Goal: Find specific page/section: Find specific page/section

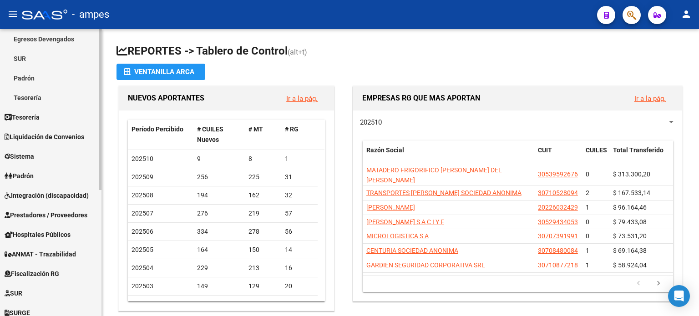
scroll to position [137, 0]
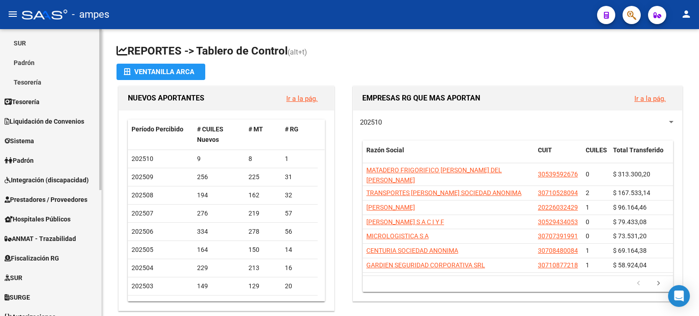
click at [23, 180] on span "Integración (discapacidad)" at bounding box center [47, 180] width 84 height 10
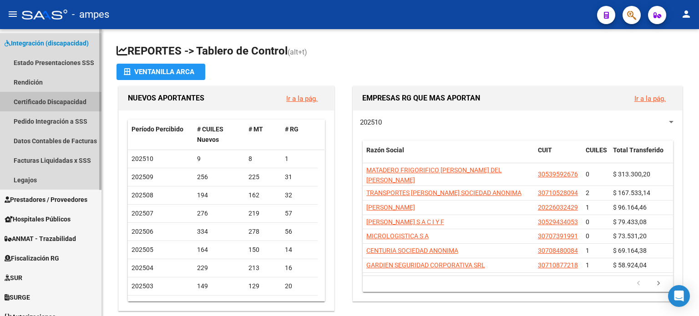
click at [28, 98] on link "Certificado Discapacidad" at bounding box center [51, 102] width 102 height 20
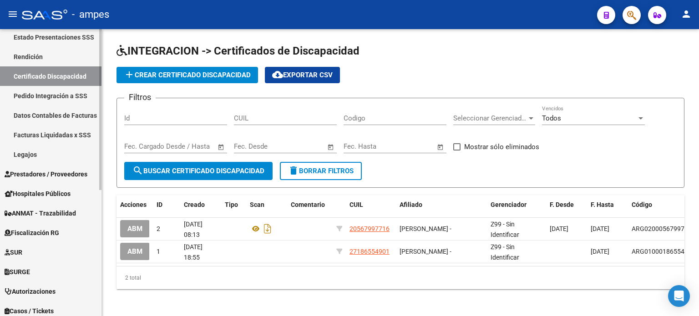
scroll to position [225, 0]
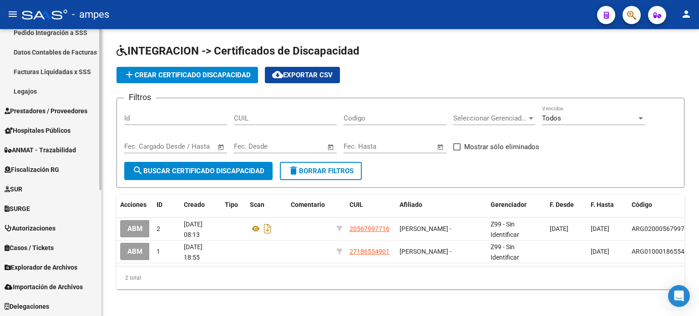
click at [15, 189] on span "SUR" at bounding box center [14, 189] width 18 height 10
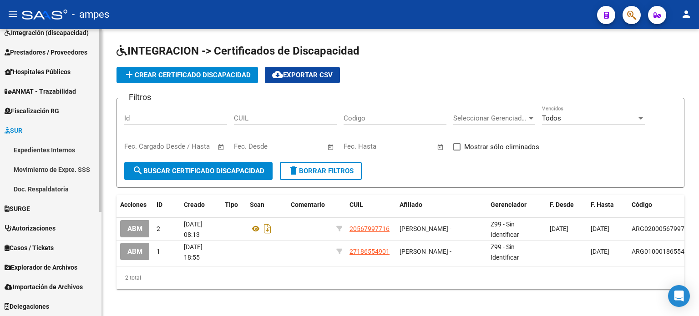
scroll to position [147, 0]
click at [51, 227] on span "Autorizaciones" at bounding box center [30, 229] width 51 height 10
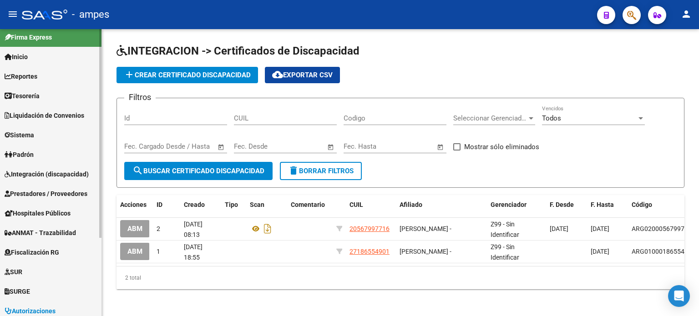
scroll to position [0, 0]
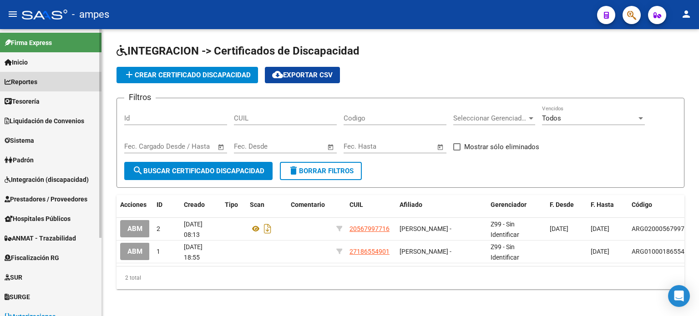
click at [22, 77] on span "Reportes" at bounding box center [21, 82] width 33 height 10
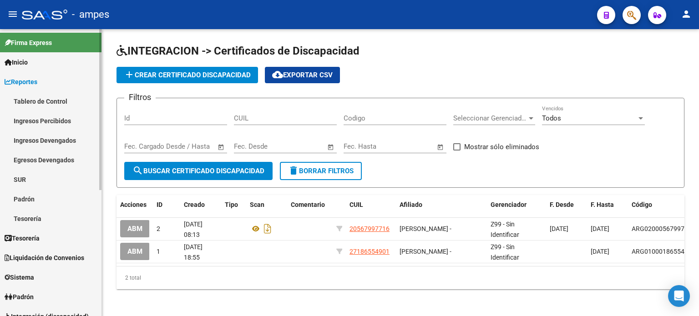
click at [62, 102] on link "Tablero de Control" at bounding box center [51, 102] width 102 height 20
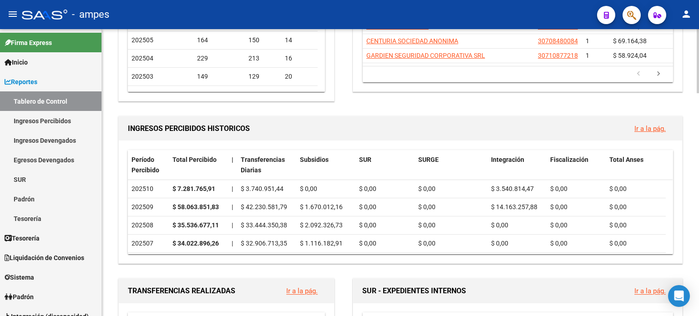
scroll to position [228, 0]
